Goal: Task Accomplishment & Management: Manage account settings

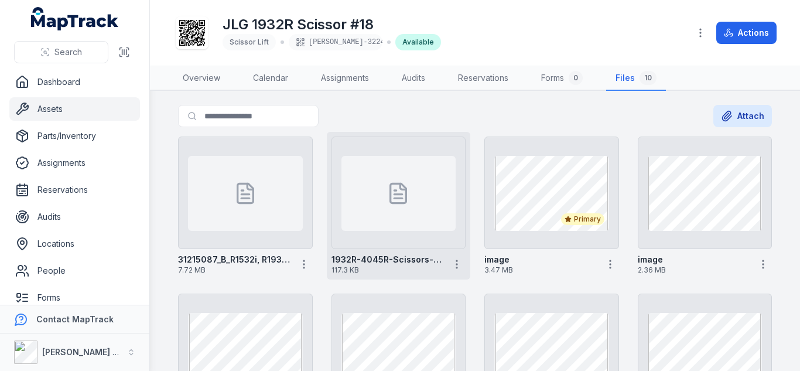
scroll to position [53, 0]
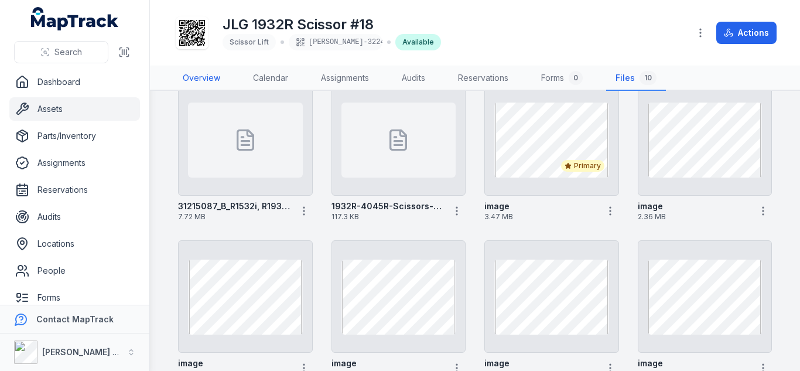
click at [199, 77] on link "Overview" at bounding box center [201, 78] width 56 height 25
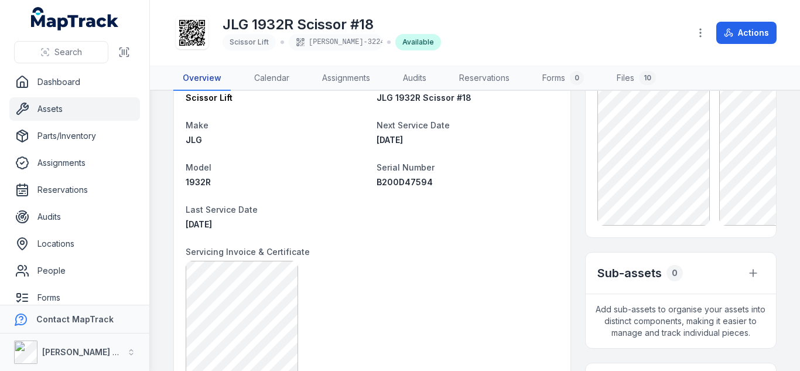
scroll to position [76, 0]
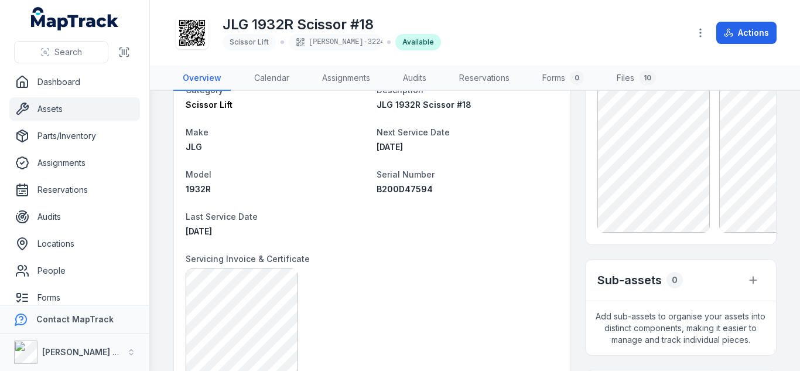
click at [465, 136] on dt "Next Service Date" at bounding box center [468, 132] width 182 height 14
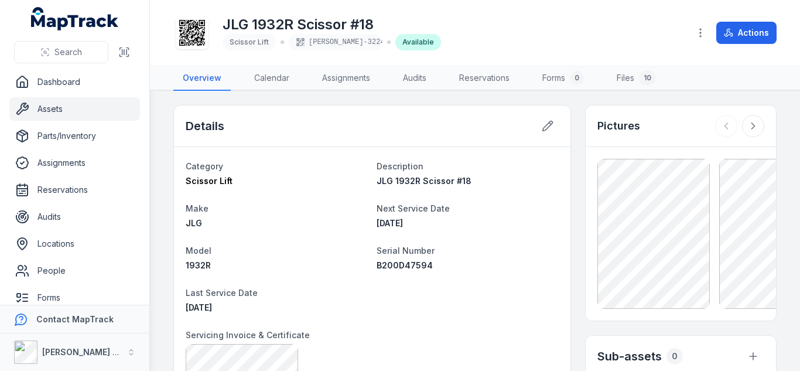
click at [522, 131] on div "Details" at bounding box center [372, 126] width 396 height 42
click at [542, 126] on icon at bounding box center [548, 126] width 12 height 12
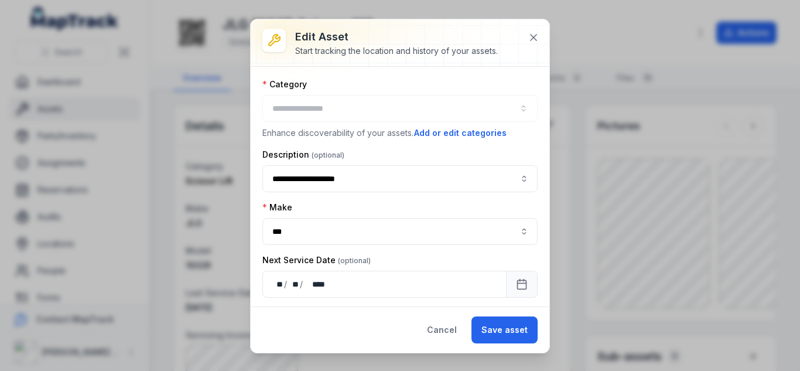
type input "**********"
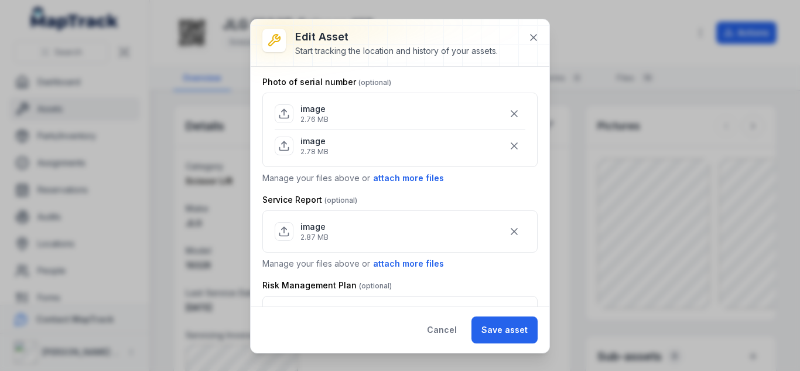
scroll to position [579, 0]
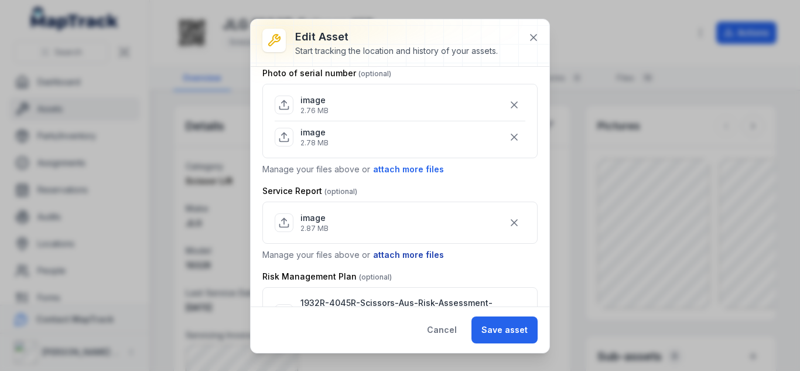
click at [391, 250] on button "attach more files" at bounding box center [408, 254] width 72 height 13
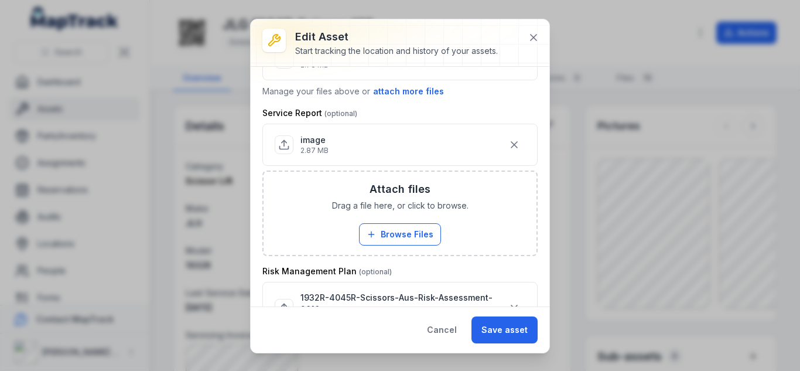
scroll to position [658, 0]
click at [382, 234] on button "Browse Files" at bounding box center [400, 234] width 82 height 22
click at [395, 235] on button "Browse Files" at bounding box center [400, 234] width 82 height 22
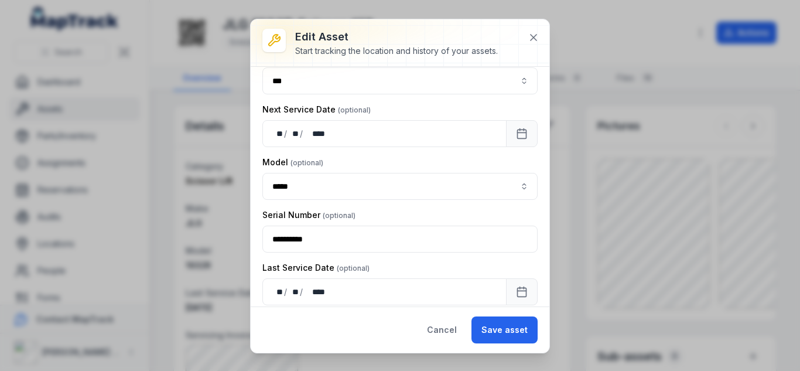
scroll to position [189, 0]
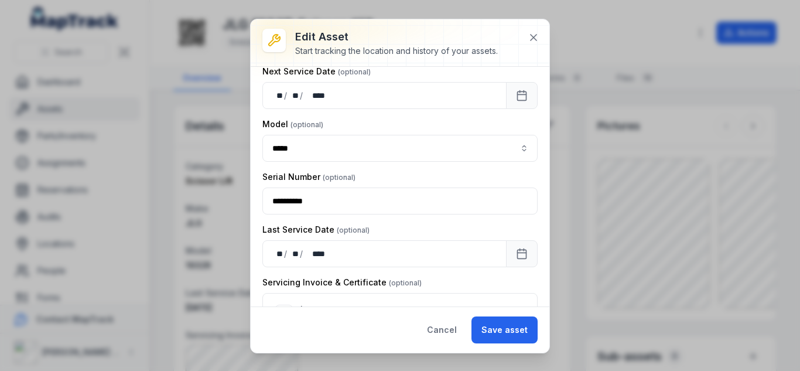
drag, startPoint x: 507, startPoint y: 329, endPoint x: 522, endPoint y: 348, distance: 24.1
click at [515, 345] on div "Cancel Save asset" at bounding box center [400, 329] width 299 height 46
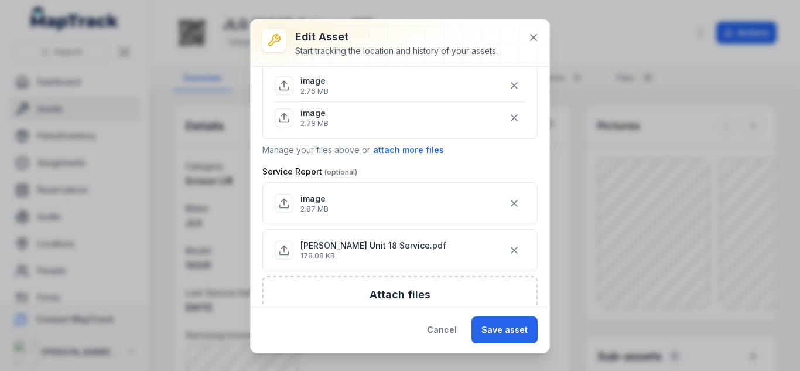
scroll to position [604, 0]
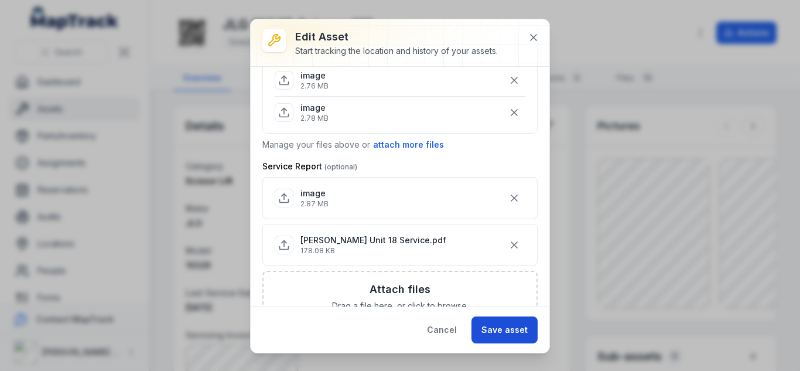
click at [502, 323] on button "Save asset" at bounding box center [504, 329] width 66 height 27
